Goal: Task Accomplishment & Management: Use online tool/utility

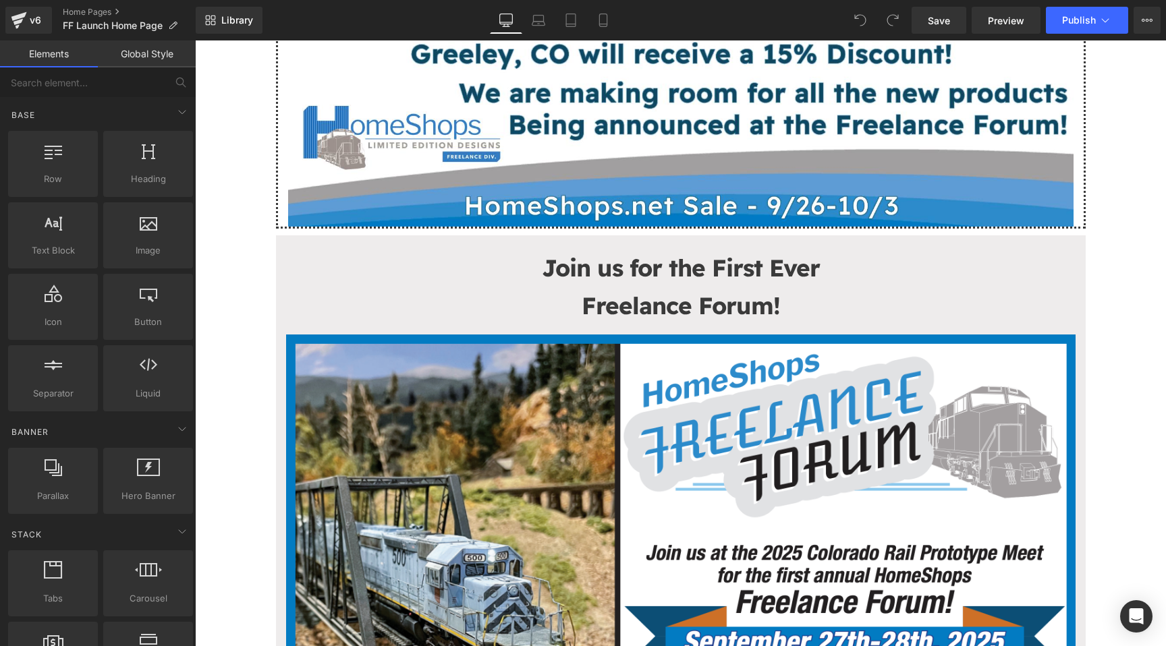
scroll to position [14526, 0]
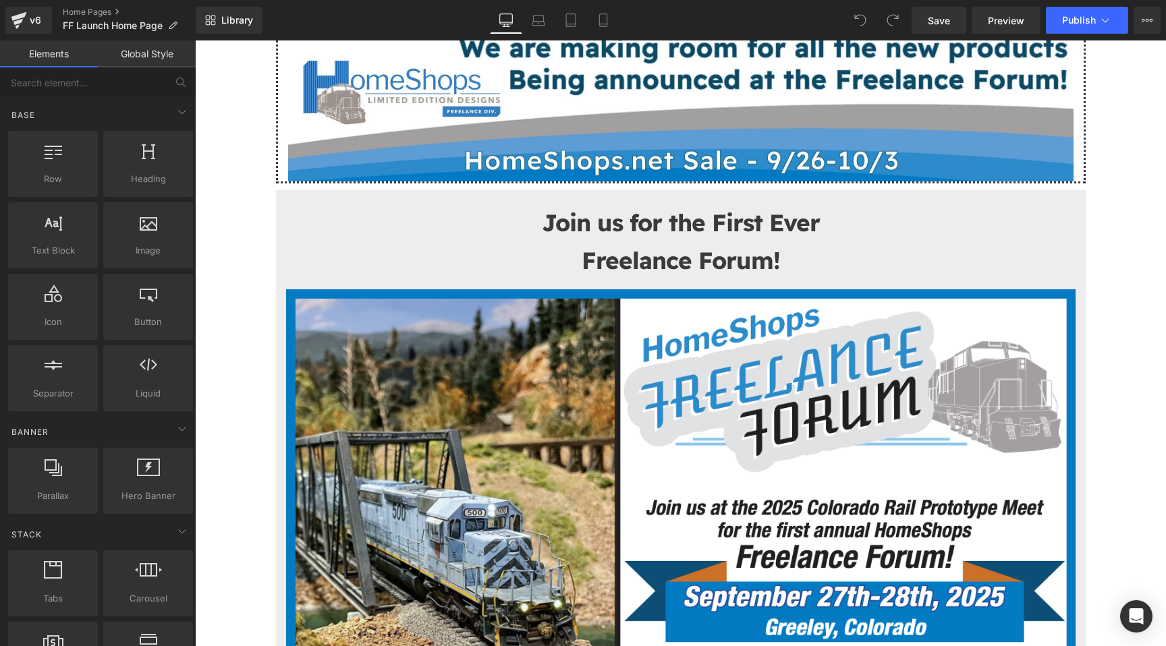
click at [518, 238] on p "Join us for the First Ever" at bounding box center [680, 223] width 789 height 38
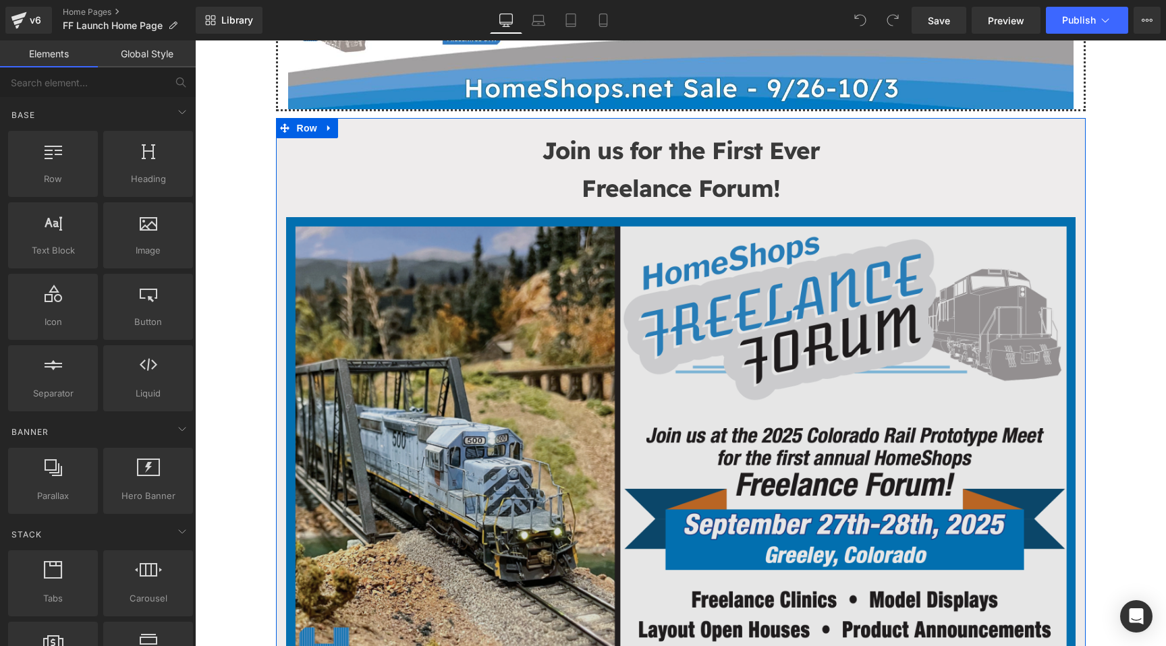
scroll to position [14547, 0]
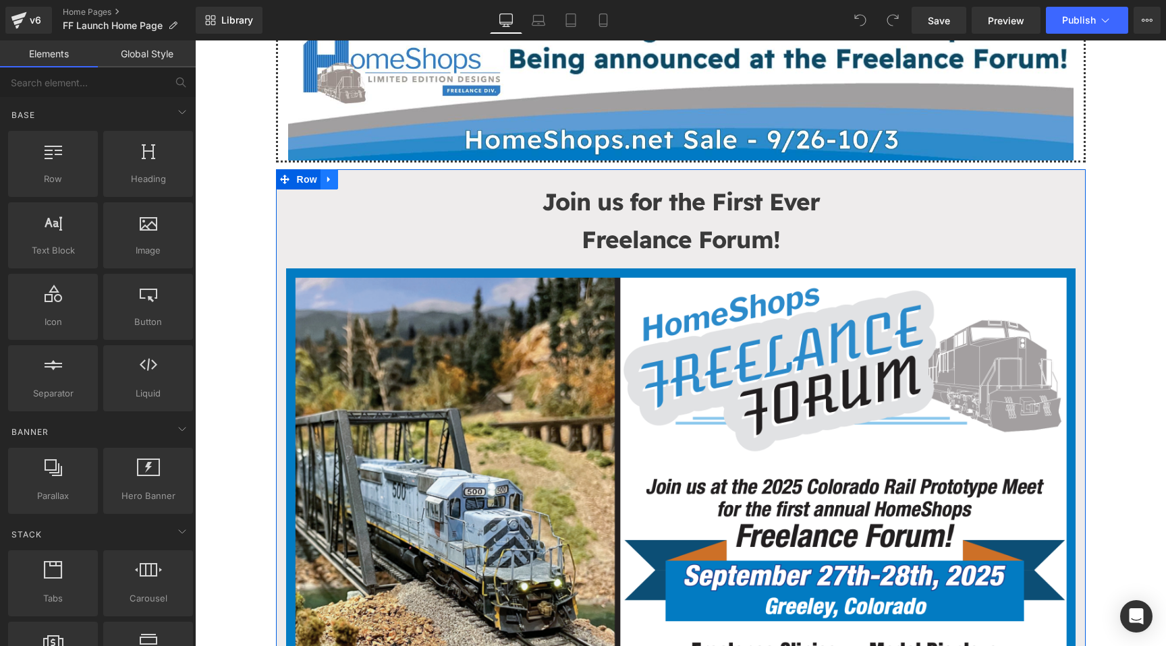
click at [333, 181] on icon at bounding box center [329, 179] width 9 height 10
click at [360, 179] on icon at bounding box center [364, 179] width 9 height 10
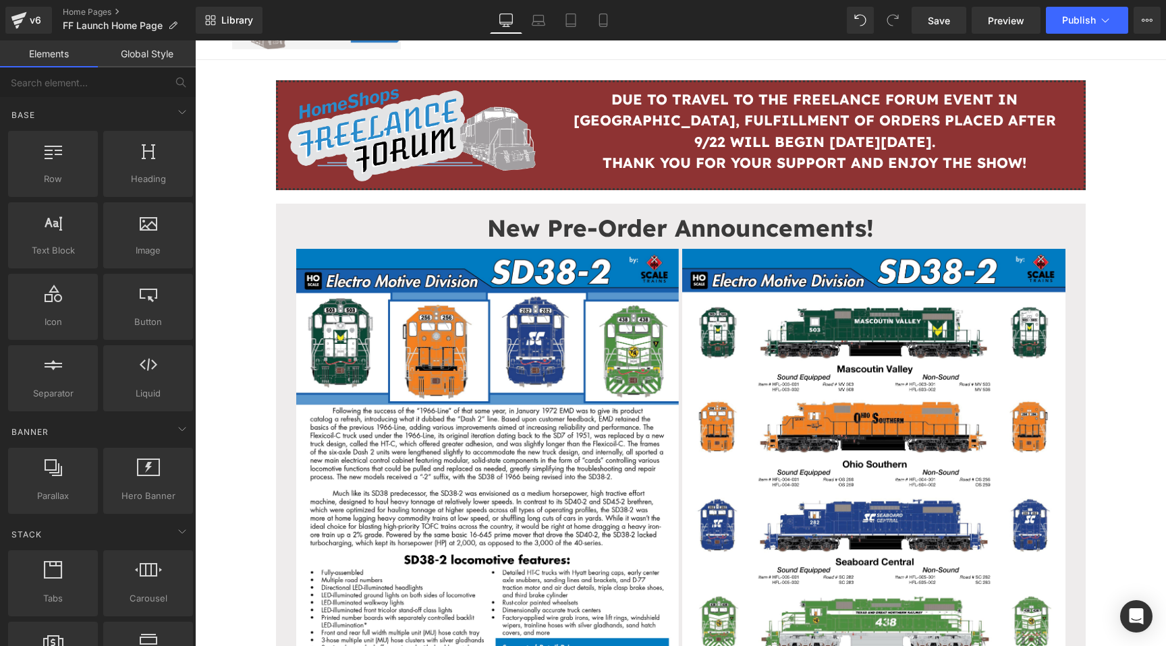
scroll to position [0, 0]
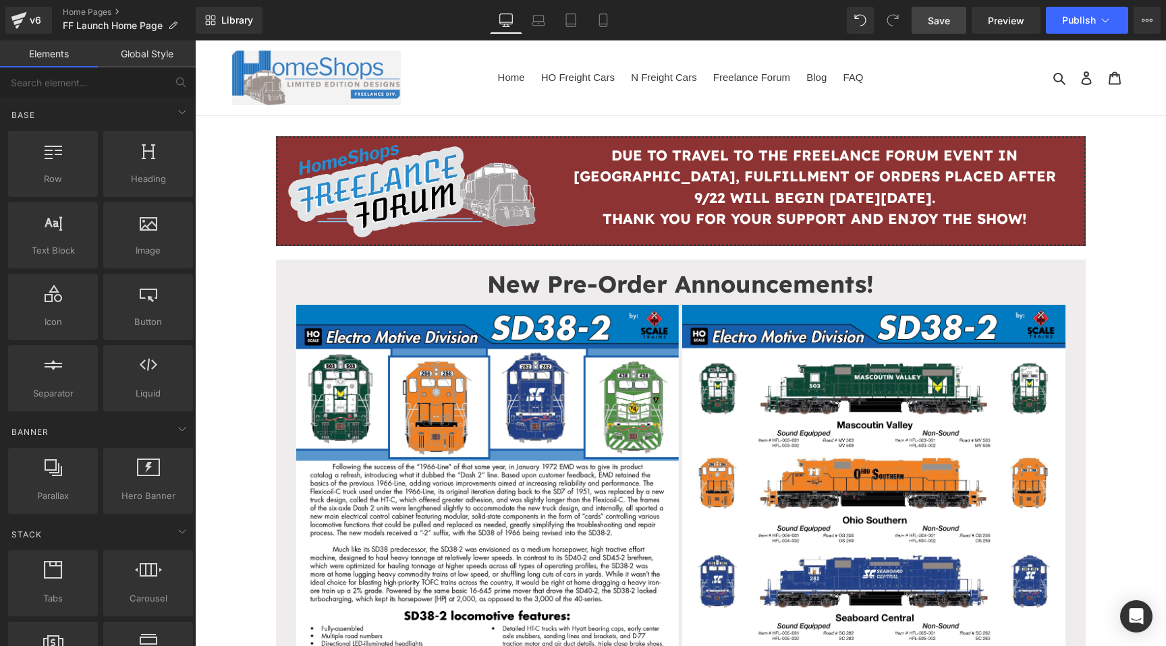
click at [929, 20] on span "Save" at bounding box center [939, 20] width 22 height 14
click at [67, 8] on link "Home Pages" at bounding box center [129, 12] width 133 height 11
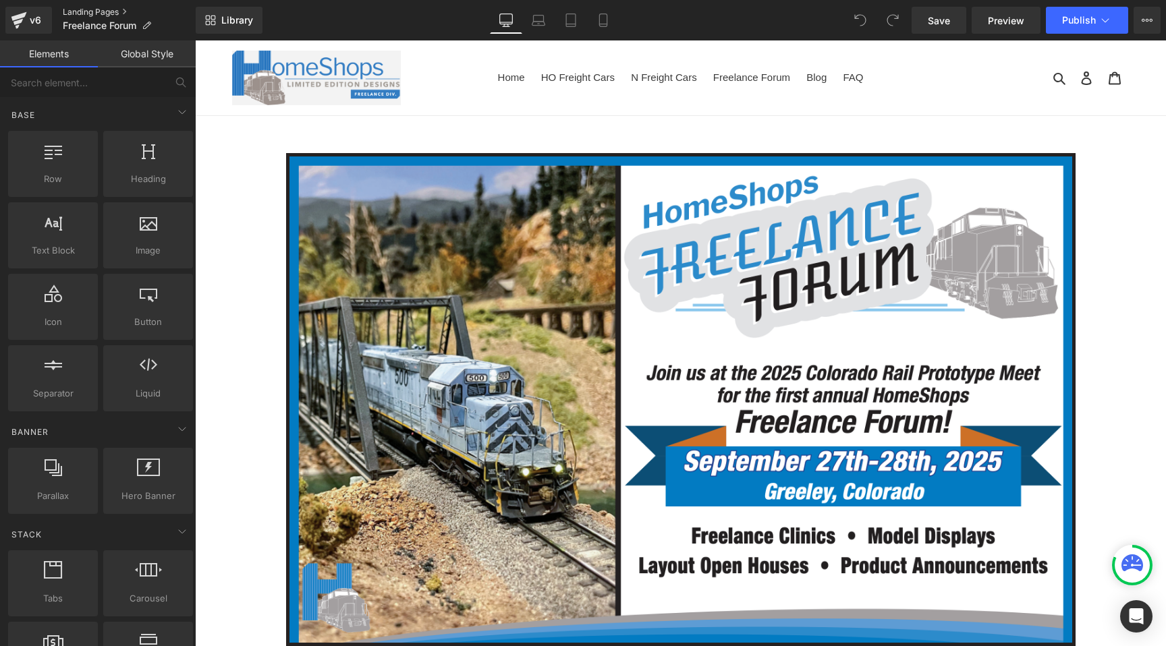
click at [87, 7] on link "Landing Pages" at bounding box center [129, 12] width 133 height 11
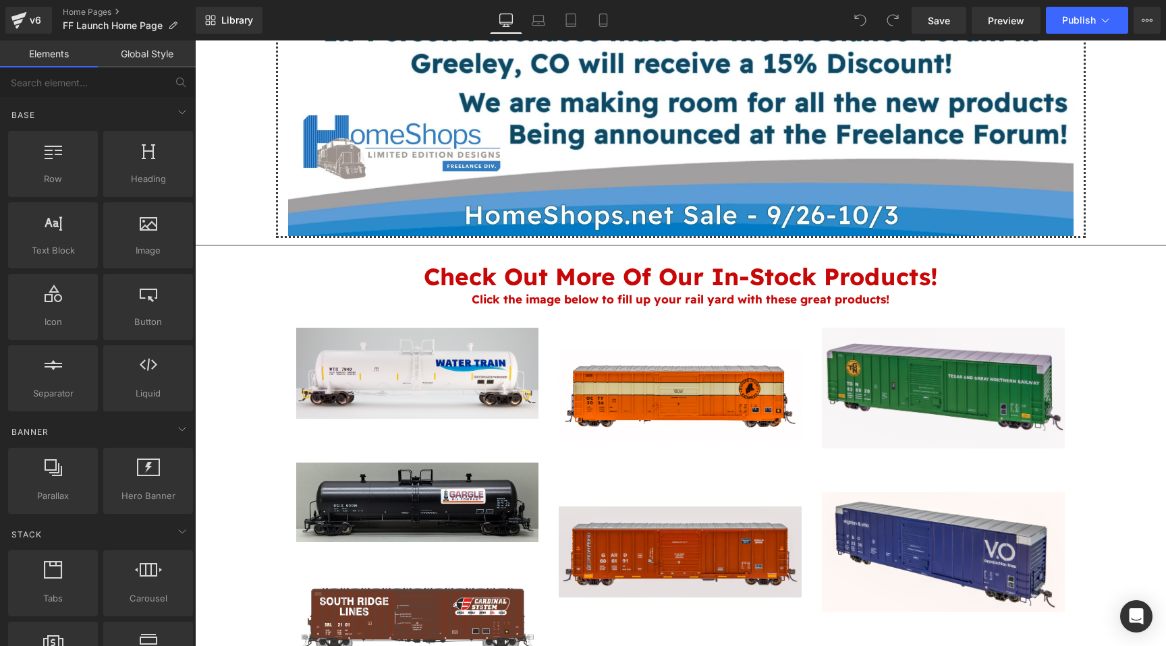
scroll to position [14574, 0]
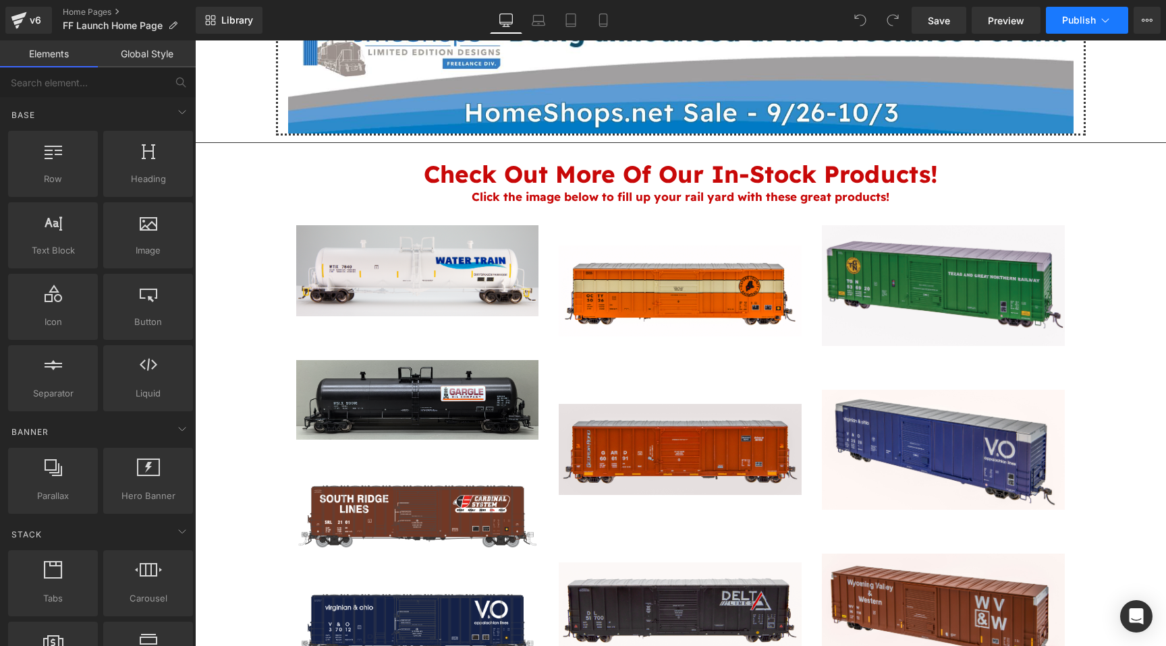
click at [1078, 16] on span "Publish" at bounding box center [1079, 20] width 34 height 11
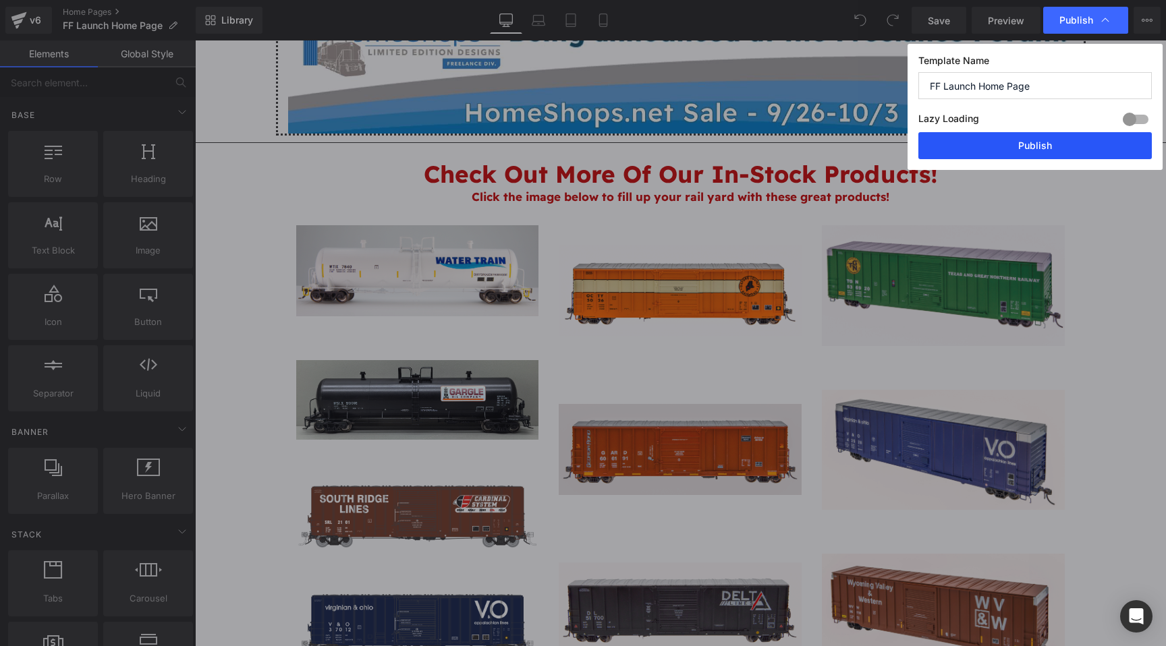
click at [1034, 152] on button "Publish" at bounding box center [1034, 145] width 233 height 27
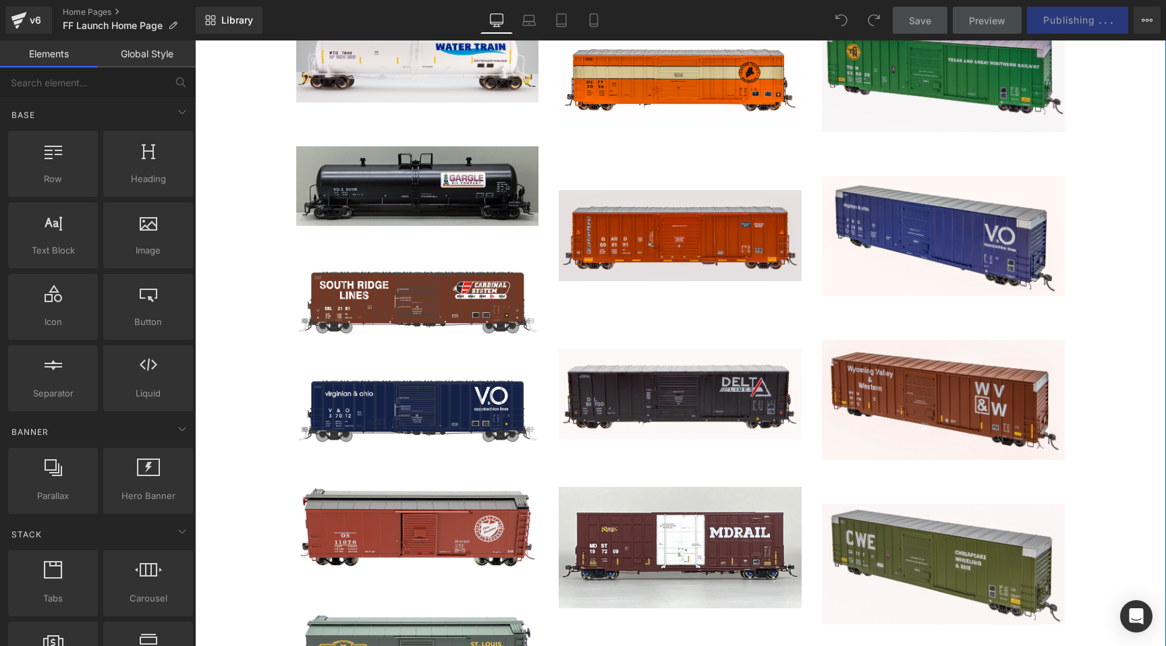
scroll to position [14869, 0]
